Goal: Check status

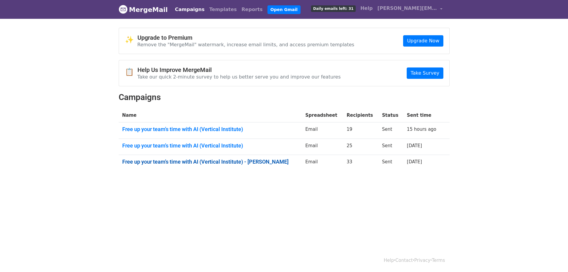
click at [251, 161] on link "Free up your team's time with AI (Vertical Institute) - Matthew Heng" at bounding box center [210, 161] width 176 height 7
click at [185, 145] on link "Free up your team's time with AI (Vertical Institute)" at bounding box center [210, 145] width 176 height 7
click at [231, 131] on link "Free up your team's time with AI (Vertical Institute)" at bounding box center [210, 129] width 176 height 7
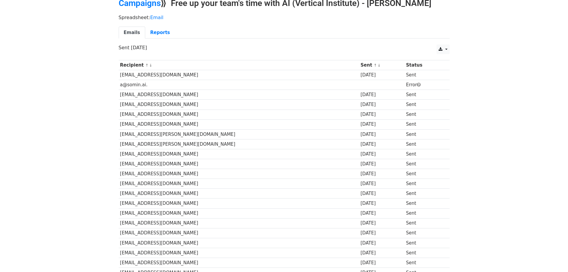
scroll to position [27, 0]
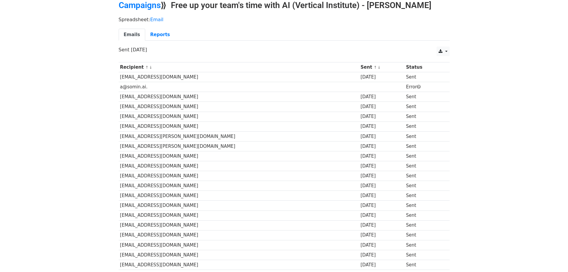
click at [138, 29] on link "Emails" at bounding box center [132, 35] width 27 height 12
click at [160, 33] on link "Reports" at bounding box center [160, 35] width 30 height 12
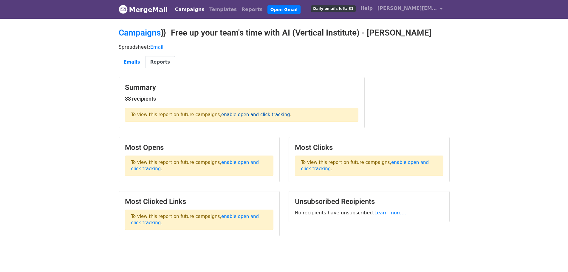
click at [237, 115] on link "enable open and click tracking" at bounding box center [255, 114] width 69 height 5
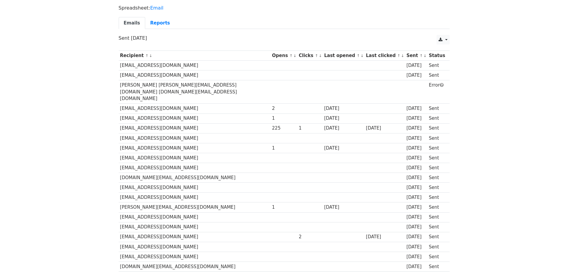
scroll to position [38, 0]
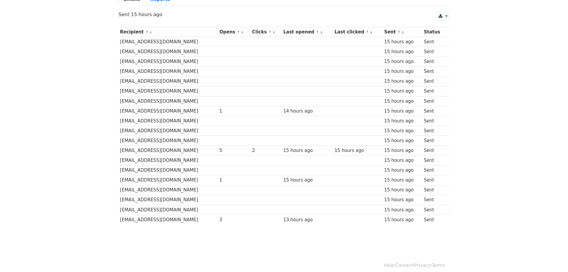
scroll to position [68, 0]
